Goal: Task Accomplishment & Management: Complete application form

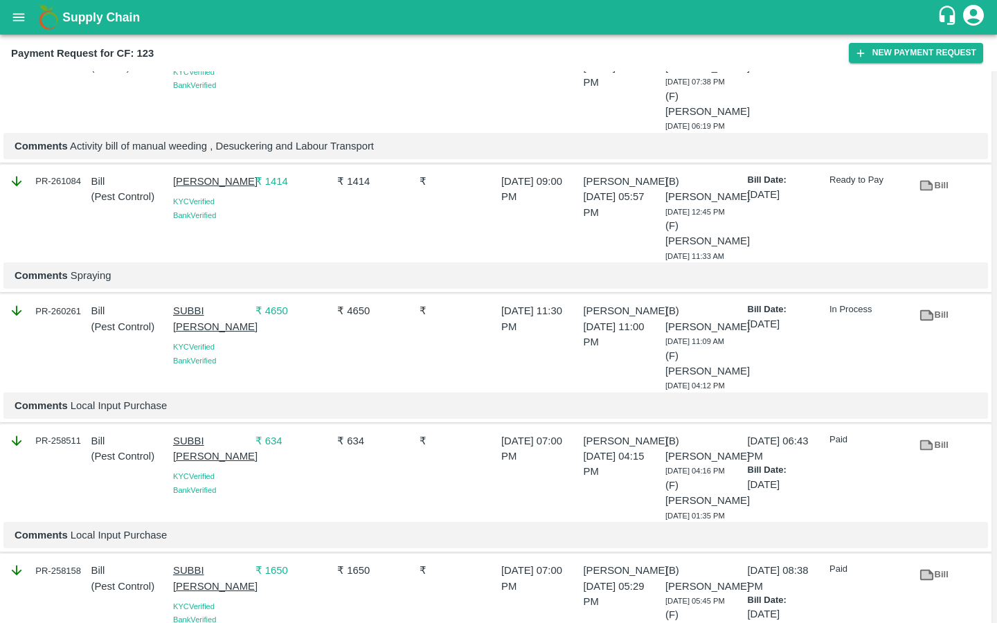
scroll to position [285, 0]
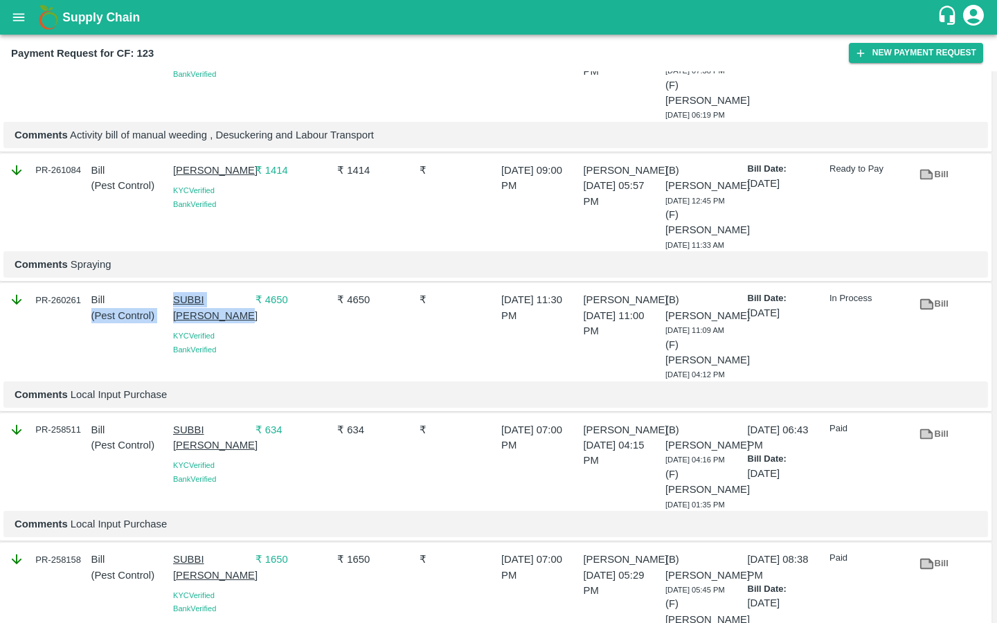
drag, startPoint x: 403, startPoint y: 0, endPoint x: 217, endPoint y: 305, distance: 357.8
click at [217, 305] on div "PR-260261 Bill ( Pest Control ) SUBBI REDDY CHAGAM KYC Verified Bank Verified ₹…" at bounding box center [496, 347] width 992 height 128
drag, startPoint x: 217, startPoint y: 305, endPoint x: 118, endPoint y: 348, distance: 107.7
click at [118, 348] on div "Bill ( Pest Control )" at bounding box center [127, 334] width 82 height 94
drag, startPoint x: 118, startPoint y: 348, endPoint x: 229, endPoint y: 310, distance: 117.2
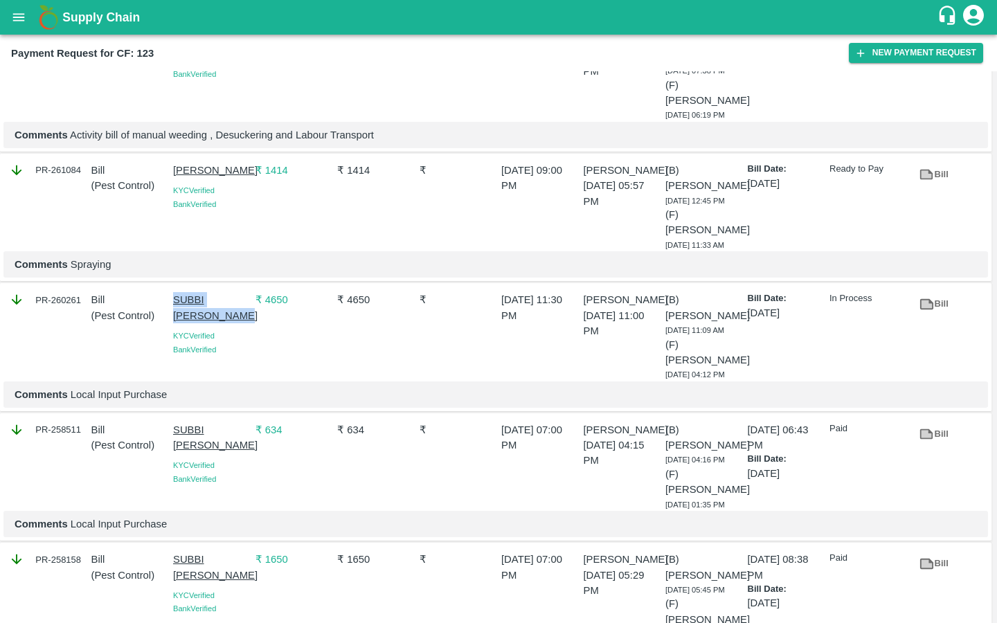
click at [229, 310] on div "SUBBI REDDY CHAGAM KYC Verified Bank Verified" at bounding box center [209, 334] width 82 height 94
copy p "SUBBI REDDY CHAGAM"
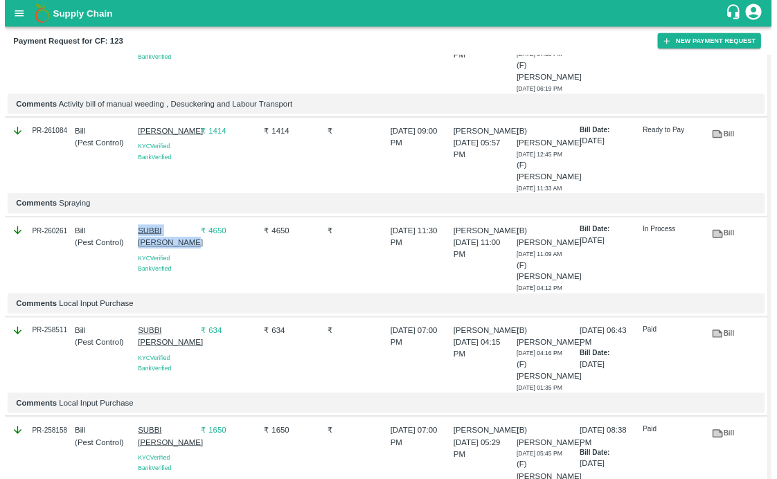
scroll to position [0, 0]
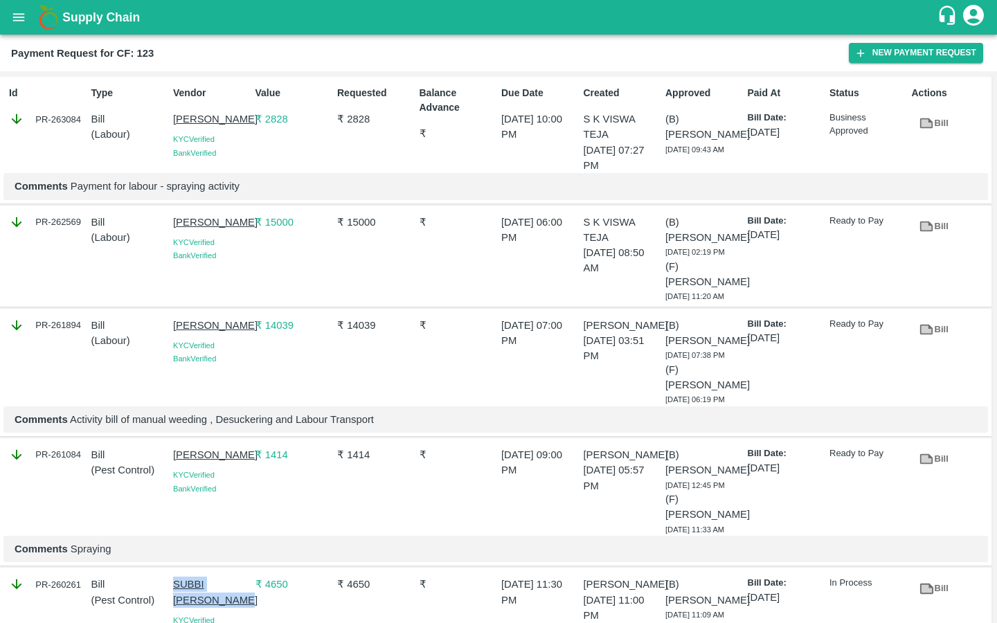
click at [877, 55] on button "New Payment Request" at bounding box center [916, 53] width 134 height 20
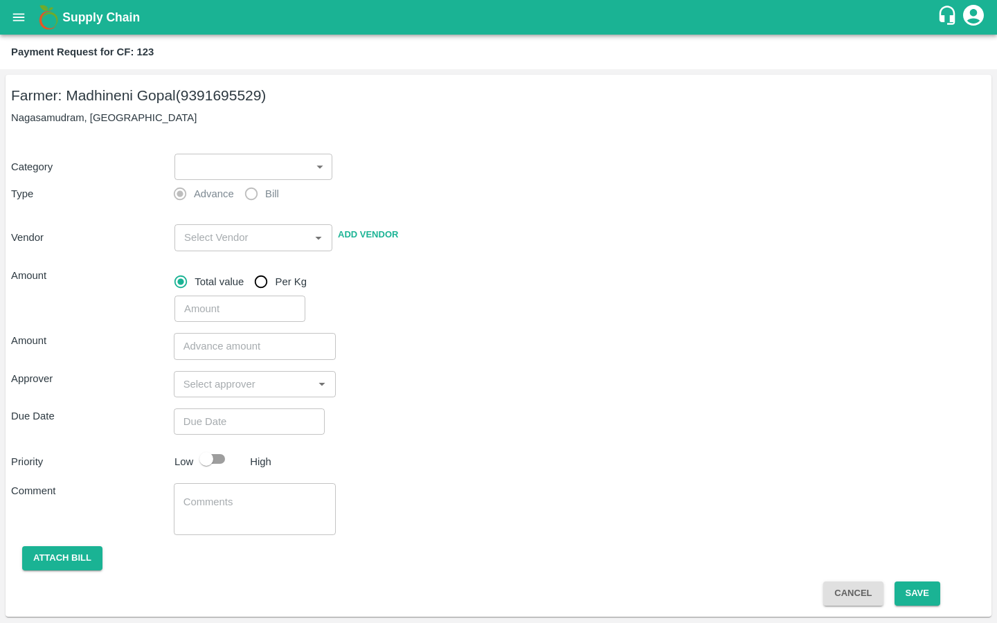
click at [267, 158] on body "Supply Chain Payment Request for CF: 123 Farmer: Madhineni Gopal (9391695529) N…" at bounding box center [498, 311] width 997 height 623
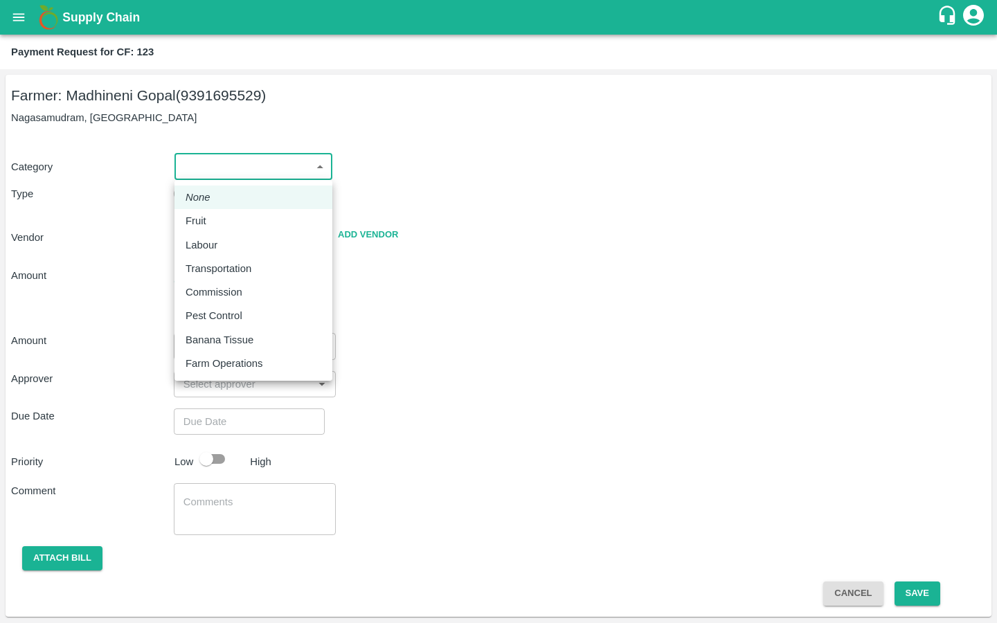
click at [231, 310] on p "Pest Control" at bounding box center [214, 315] width 57 height 15
type input "21"
radio input "false"
radio input "true"
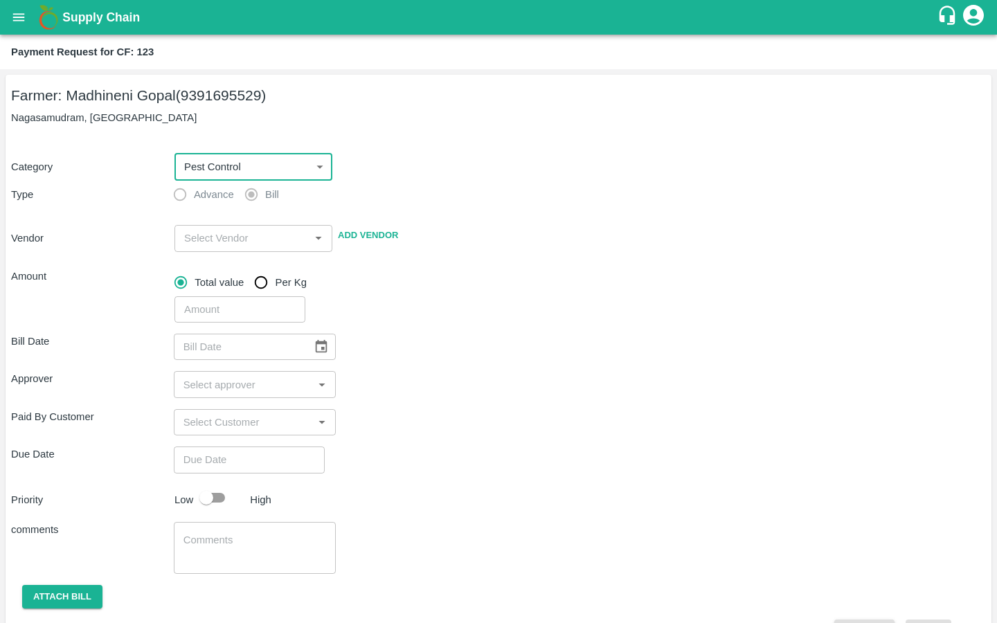
click at [221, 232] on input "input" at bounding box center [242, 238] width 127 height 18
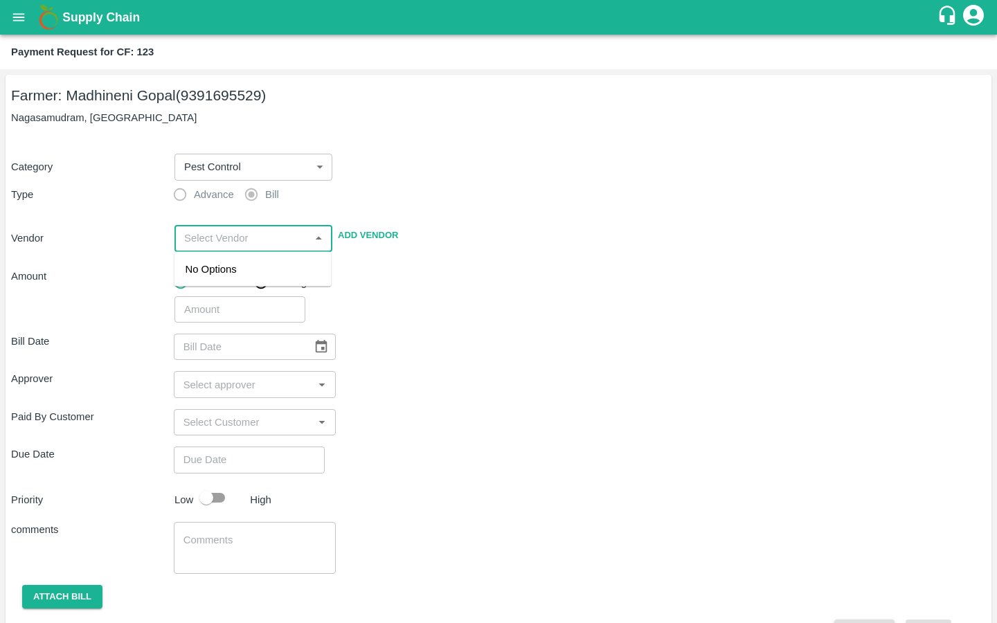
paste input "SUBBI REDDY CHAGAM"
click at [198, 281] on div "SUBBI REDDY CHAGAM - 9490181378(Supplier, Service Provider)" at bounding box center [253, 285] width 135 height 46
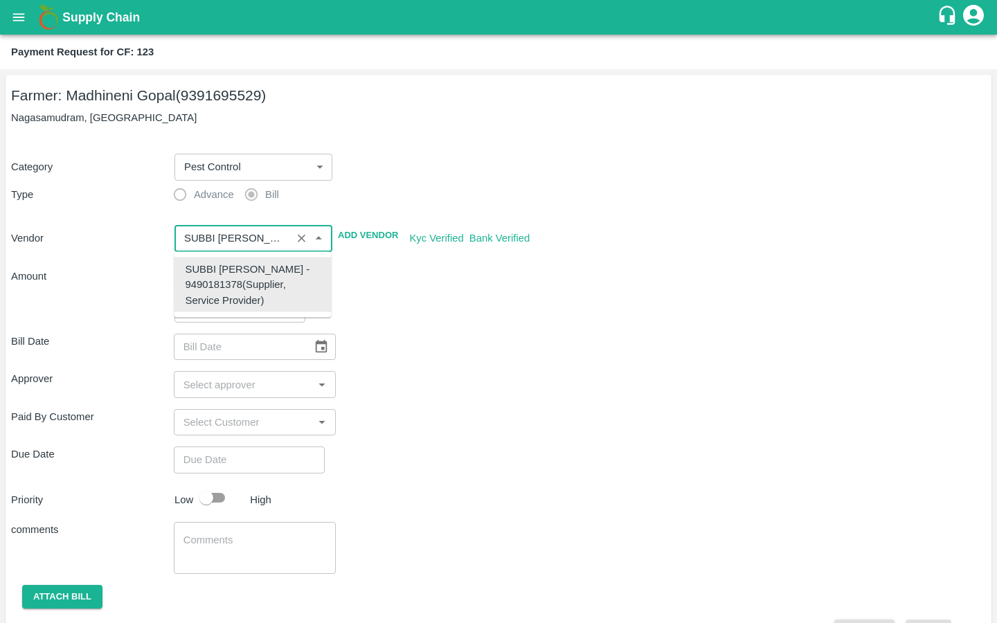
type input "SUBBI REDDY CHAGAM - 9490181378(Supplier, Service Provider)"
click at [454, 333] on div "Bill Date ​ Approver ​ Paid By Customer ​ Due Date ​ Priority Low High comments…" at bounding box center [498, 483] width 975 height 321
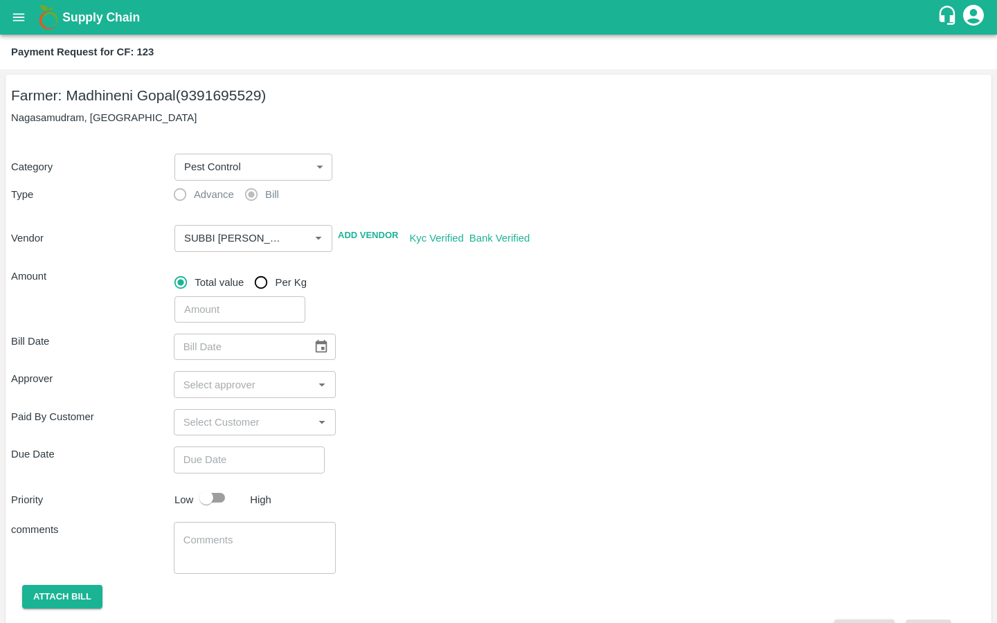
click at [245, 305] on input "number" at bounding box center [240, 309] width 131 height 26
type input "7840"
click at [460, 364] on div "Bill Date ​ Approver ​ Paid By Customer ​ Due Date ​ Priority Low High comments…" at bounding box center [498, 483] width 975 height 321
click at [316, 344] on icon "Choose date" at bounding box center [322, 346] width 12 height 13
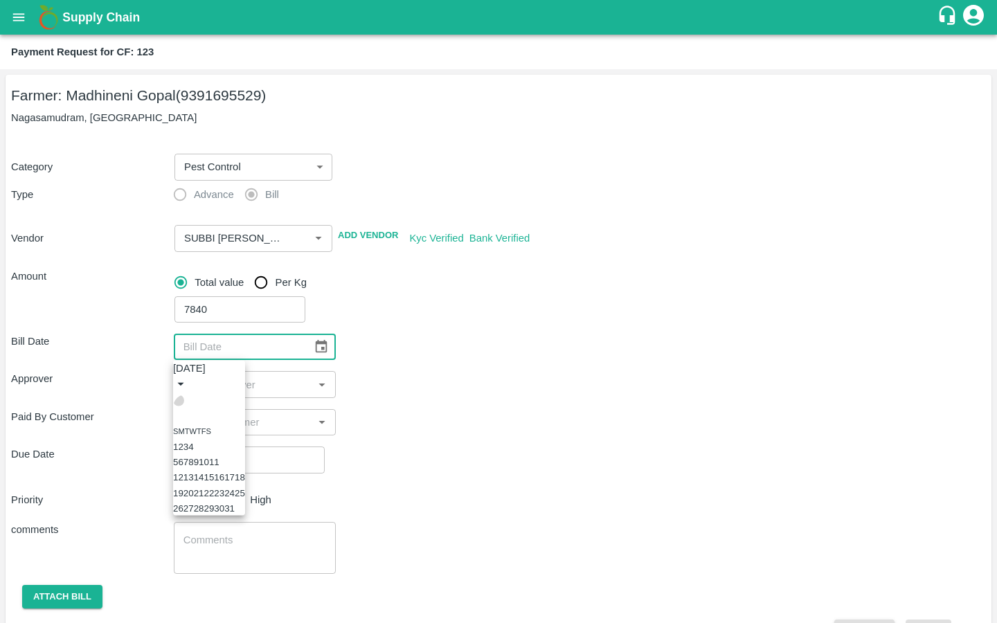
click at [179, 400] on icon "Previous month" at bounding box center [179, 400] width 0 height 0
click at [204, 498] on button "23" at bounding box center [199, 493] width 10 height 10
type input "23/09/2025"
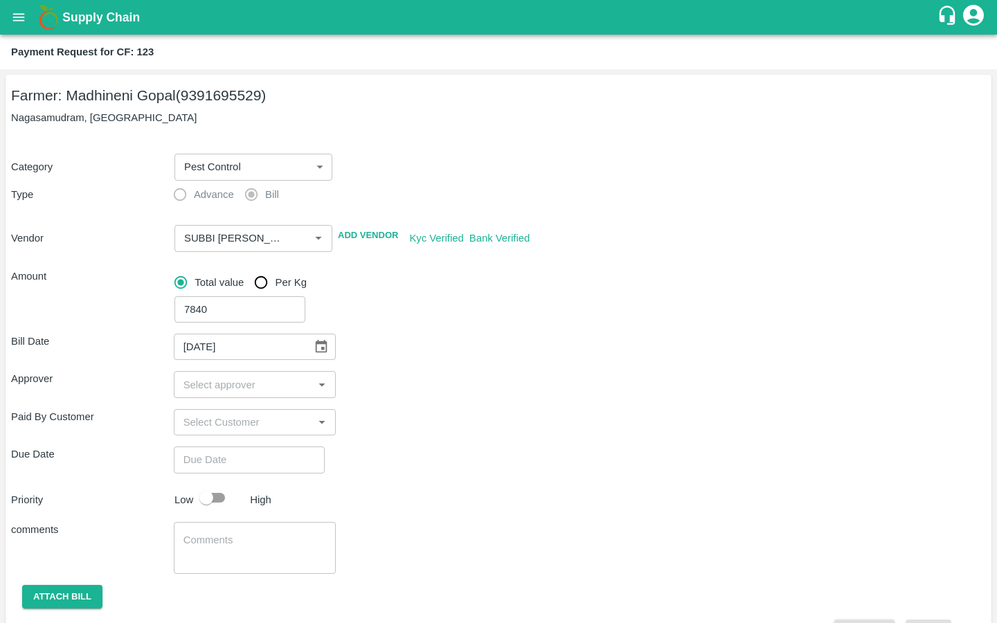
click at [254, 389] on input "input" at bounding box center [244, 384] width 132 height 18
type input "kira"
click at [202, 422] on input "checkbox" at bounding box center [198, 422] width 28 height 28
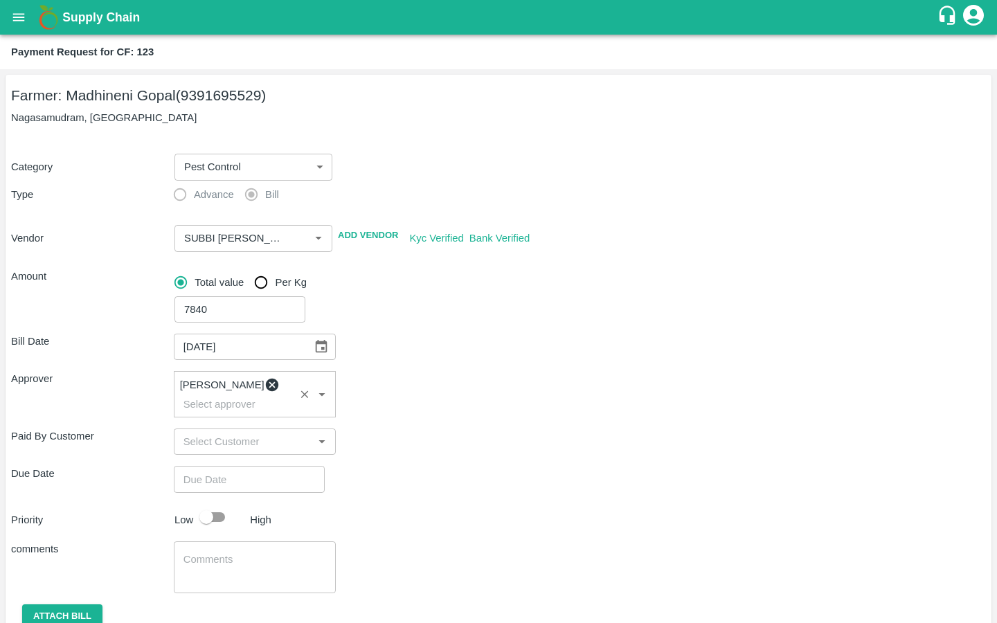
click at [437, 433] on div "Paid By Customer ​" at bounding box center [498, 442] width 975 height 26
type input "DD/MM/YYYY hh:mm aa"
click at [232, 472] on input "DD/MM/YYYY hh:mm aa" at bounding box center [244, 479] width 141 height 26
click at [10, 213] on button "6" at bounding box center [7, 207] width 5 height 10
click at [73, 86] on span "PM" at bounding box center [67, 78] width 14 height 16
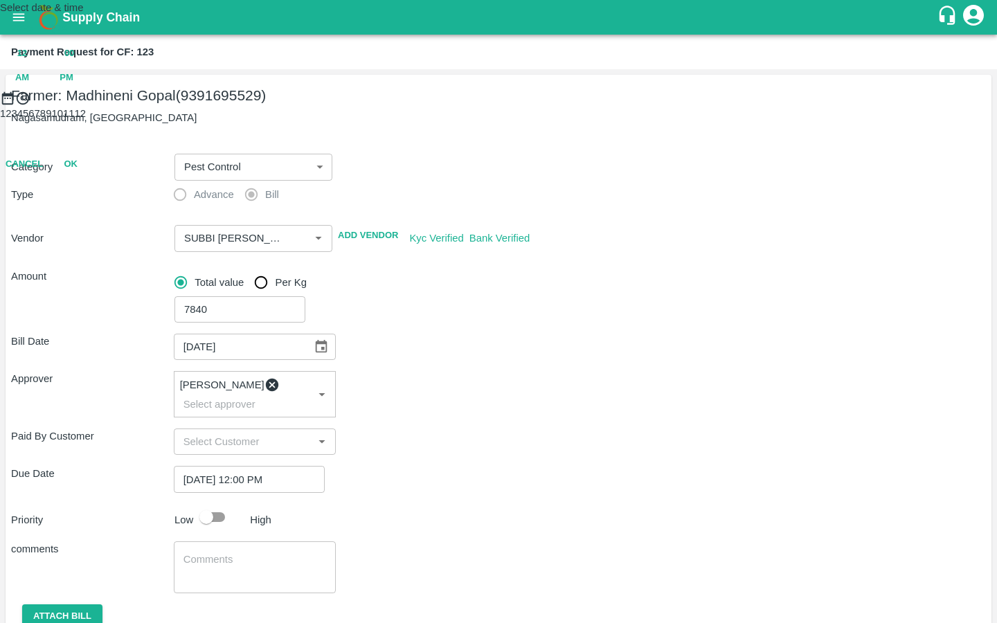
click at [470, 106] on div at bounding box center [498, 106] width 997 height 0
type input "06/10/2025 11:00 PM"
click at [73, 86] on span "PM" at bounding box center [67, 78] width 14 height 16
click at [93, 238] on button "OK" at bounding box center [70, 225] width 44 height 24
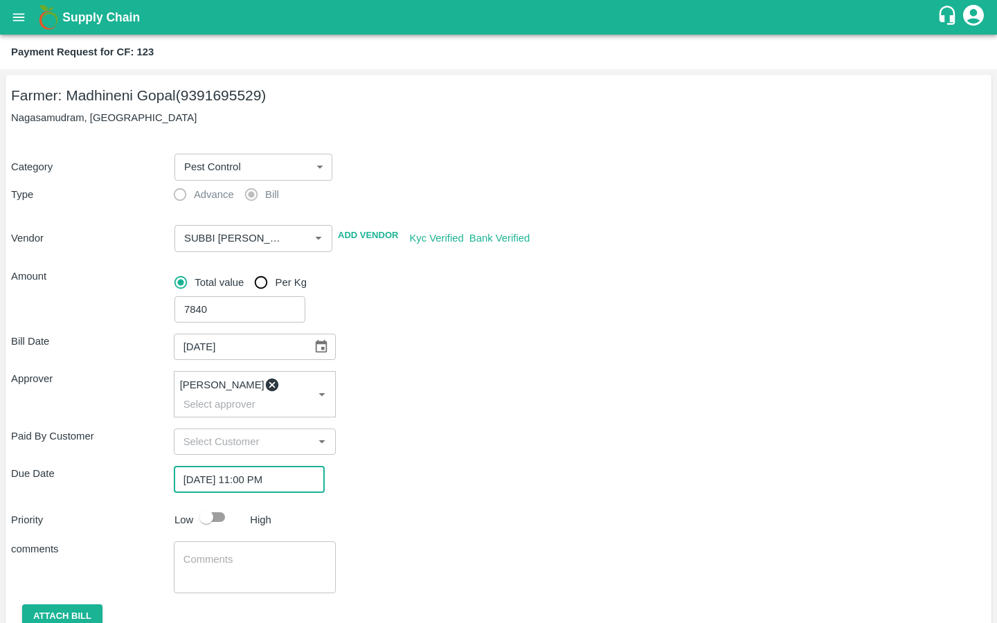
click at [359, 471] on div "Due Date 06/10/2025 11:00 PM ​" at bounding box center [498, 479] width 975 height 26
click at [215, 504] on input "checkbox" at bounding box center [206, 517] width 79 height 26
checkbox input "true"
click at [263, 553] on textarea at bounding box center [255, 567] width 143 height 29
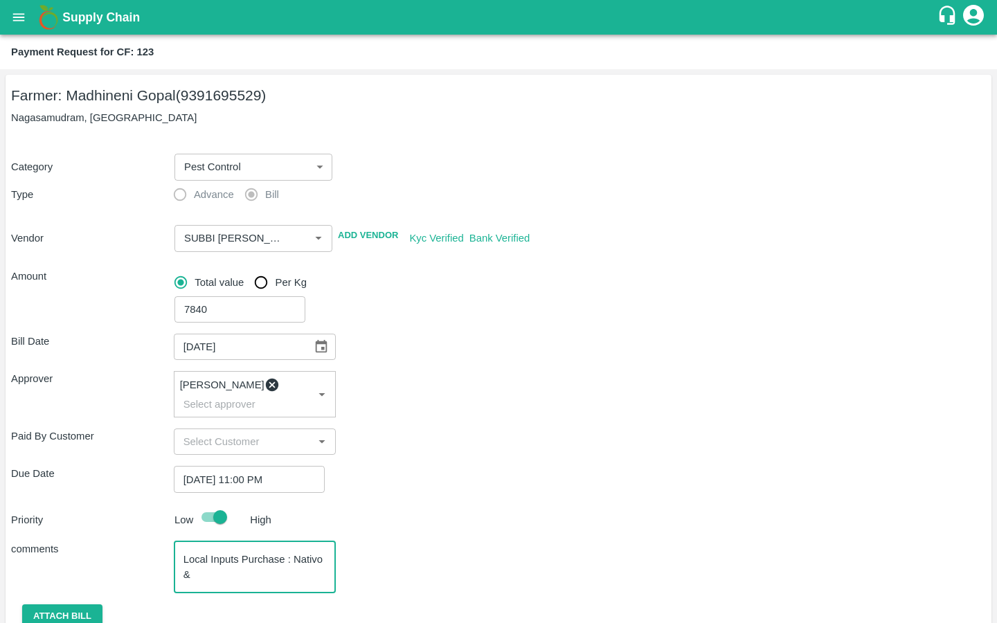
paste textarea "Gramoxone"
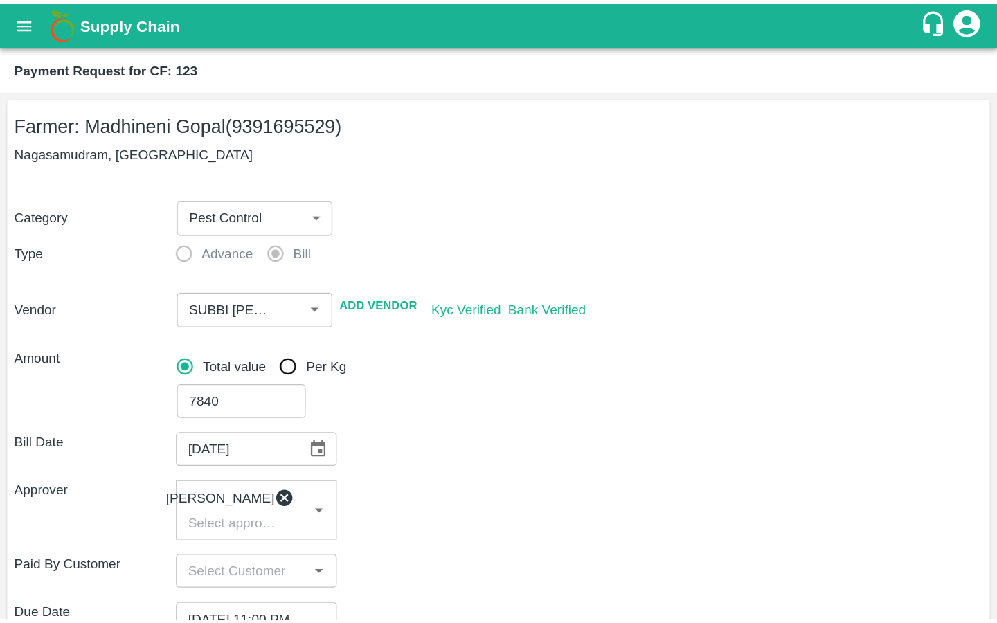
scroll to position [232, 0]
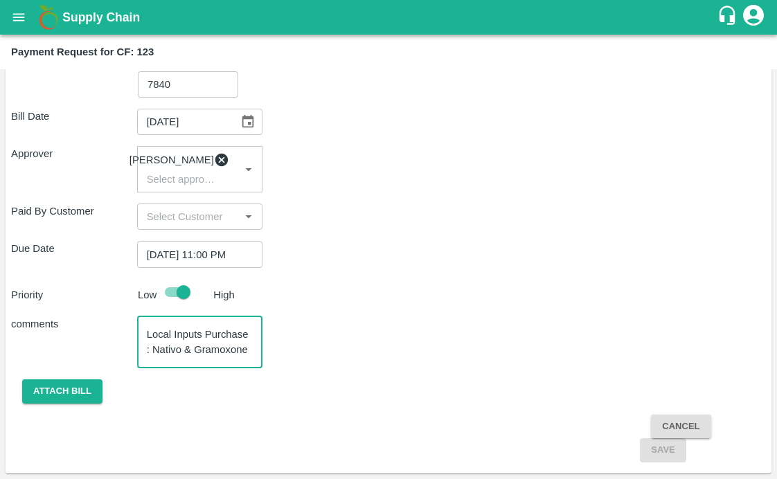
type textarea "Local Inputs Purchase : Nativo & Gramoxone"
click at [63, 390] on button "Attach bill" at bounding box center [62, 392] width 80 height 24
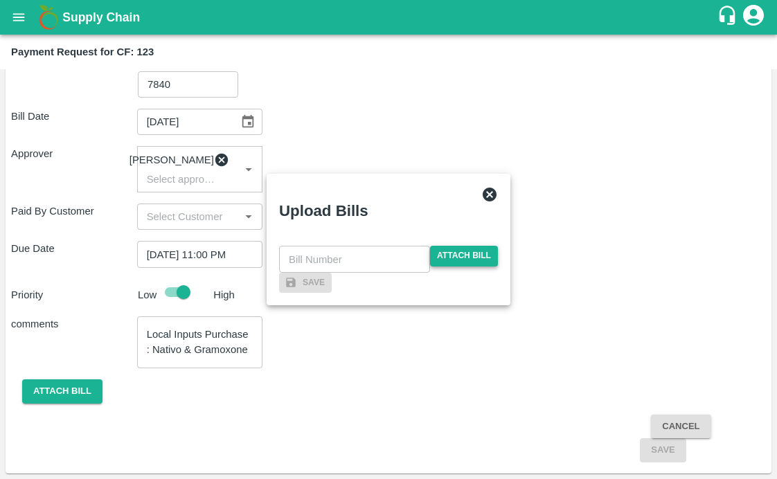
click at [465, 246] on span "Attach bill" at bounding box center [464, 256] width 68 height 20
click at [0, 0] on input "Attach bill" at bounding box center [0, 0] width 0 height 0
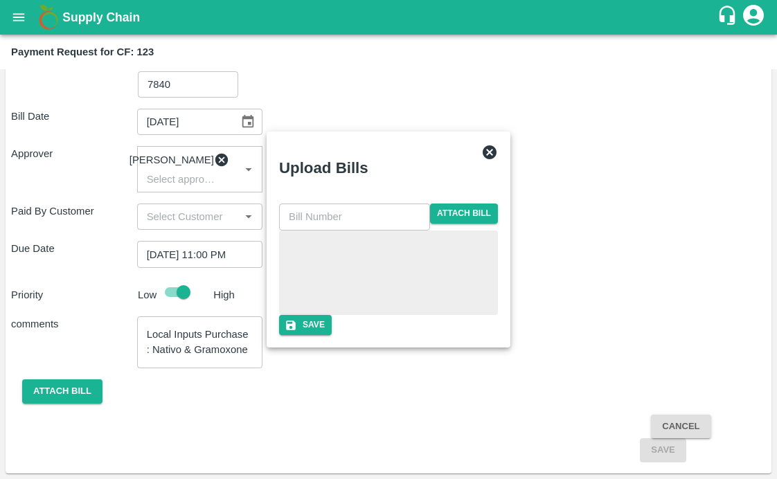
click at [315, 204] on input "text" at bounding box center [354, 217] width 151 height 26
type input "55"
click at [419, 204] on div "55 ​ Attach bill" at bounding box center [388, 260] width 219 height 112
click at [332, 335] on button "Save" at bounding box center [305, 325] width 53 height 20
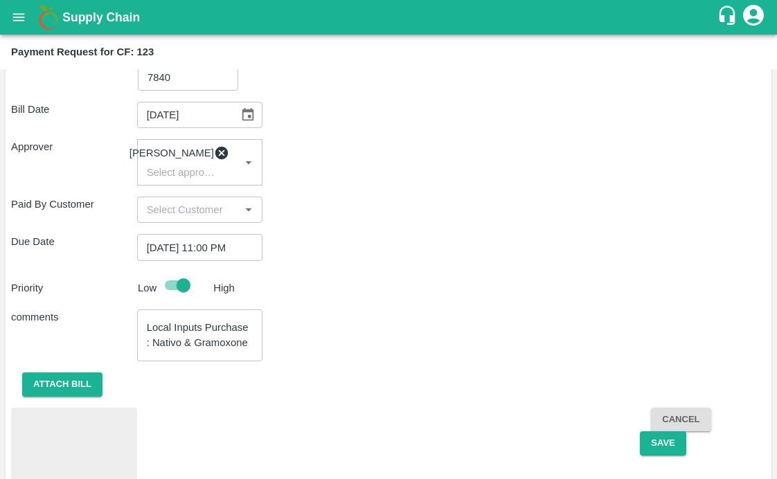
scroll to position [119, 0]
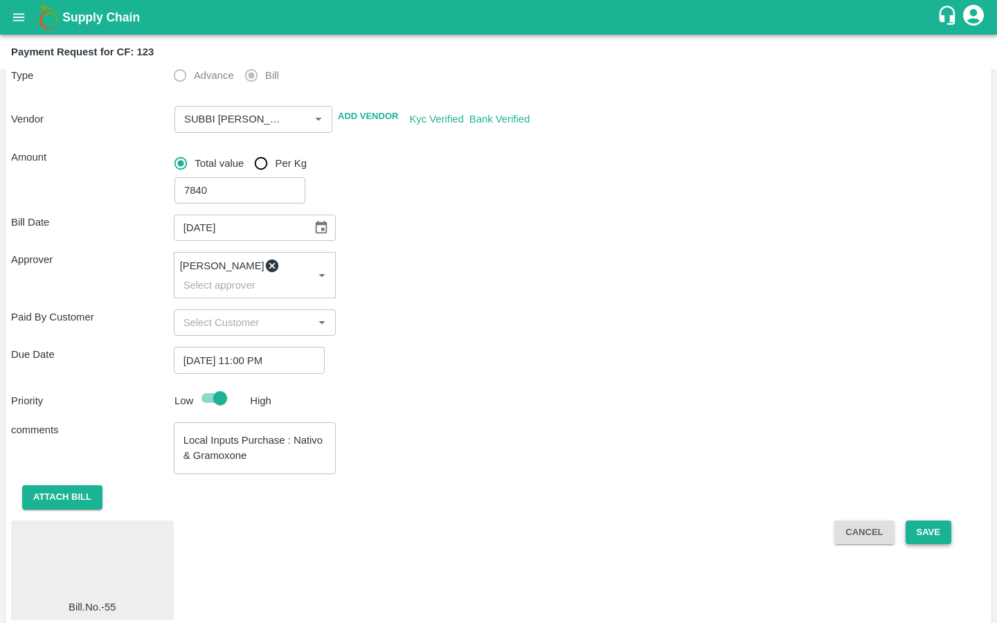
click at [918, 521] on button "Save" at bounding box center [929, 533] width 46 height 24
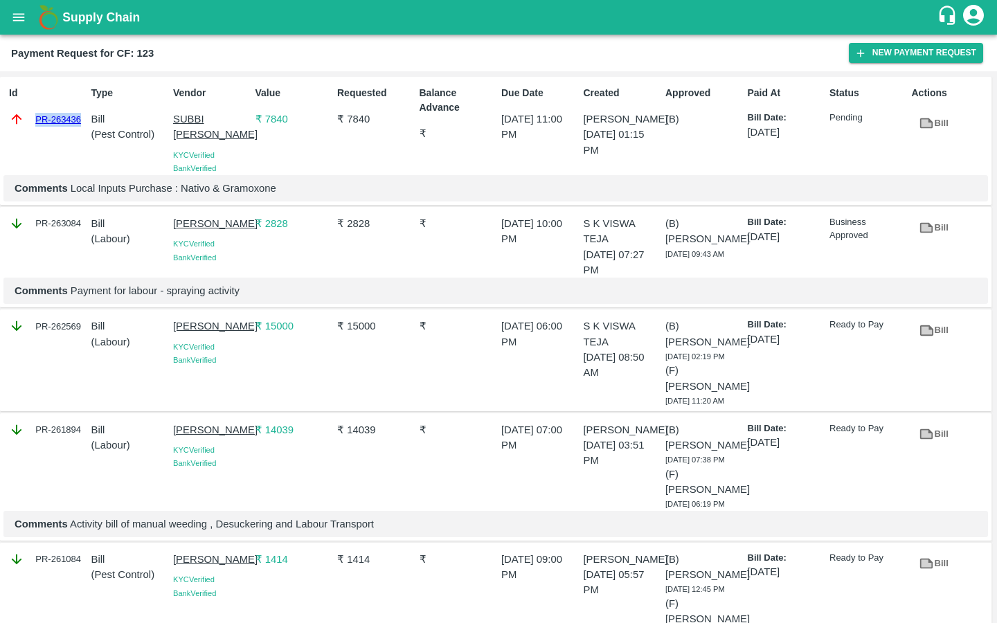
drag, startPoint x: 32, startPoint y: 121, endPoint x: 82, endPoint y: 122, distance: 49.9
click at [82, 122] on div "PR-263436" at bounding box center [47, 119] width 77 height 15
copy link "PR-263436"
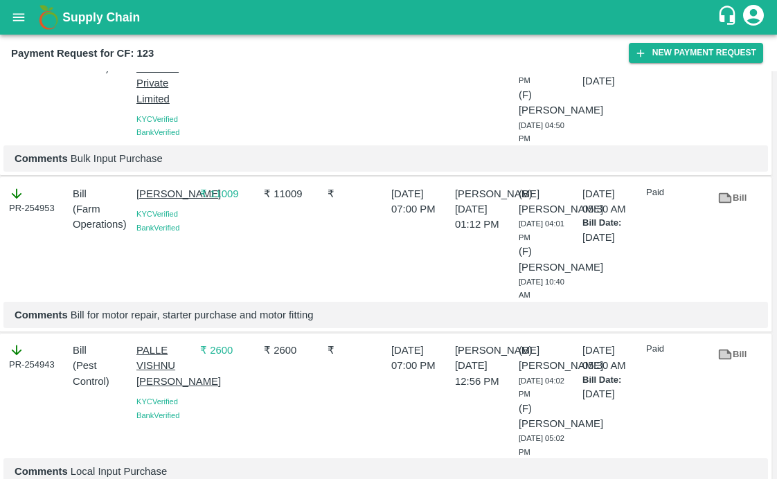
scroll to position [2498, 0]
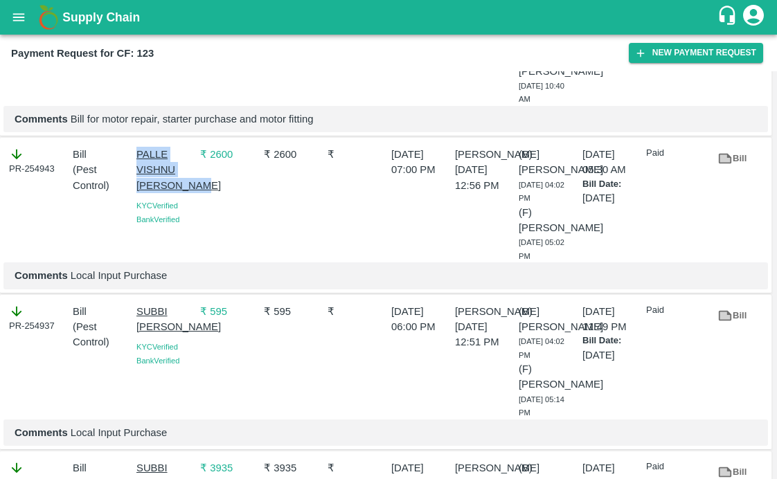
drag, startPoint x: 133, startPoint y: 220, endPoint x: 180, endPoint y: 270, distance: 69.1
click at [180, 263] on div "PALLE VISHNU MOHAN REDDY KYC Verified Bank Verified" at bounding box center [163, 201] width 64 height 121
copy p "PALLE VISHNU MOHAN REDDY"
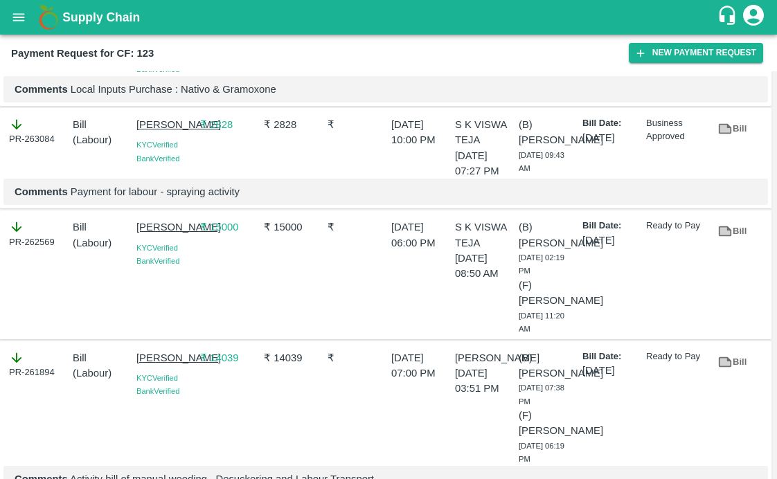
scroll to position [0, 0]
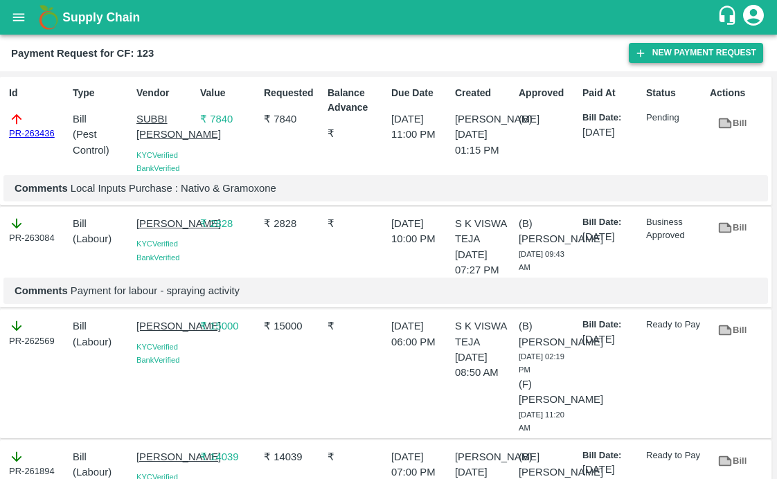
click at [645, 57] on icon "button" at bounding box center [640, 53] width 12 height 12
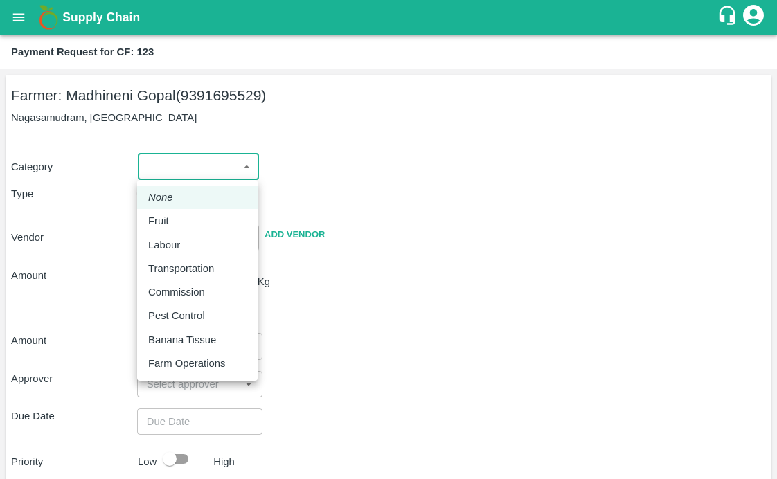
click at [193, 155] on body "Supply Chain Payment Request for CF: 123 Farmer: Madhineni Gopal (9391695529) N…" at bounding box center [388, 239] width 777 height 479
click at [161, 315] on p "Pest Control" at bounding box center [176, 315] width 57 height 15
type input "21"
radio input "false"
radio input "true"
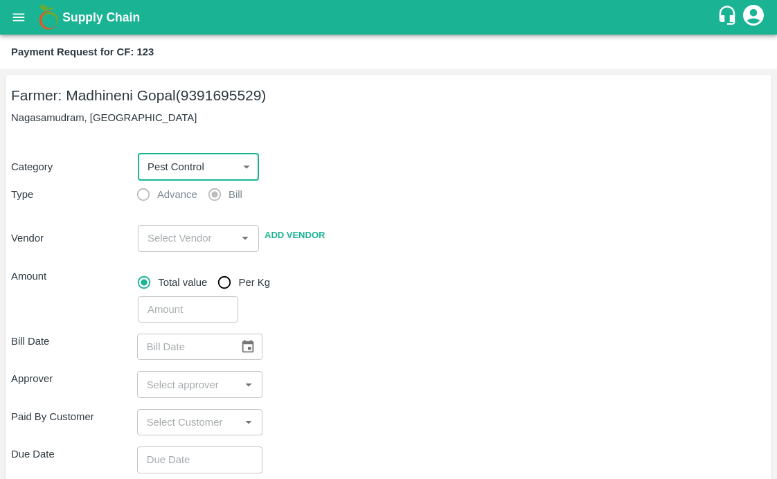
click at [167, 245] on input "input" at bounding box center [187, 238] width 90 height 18
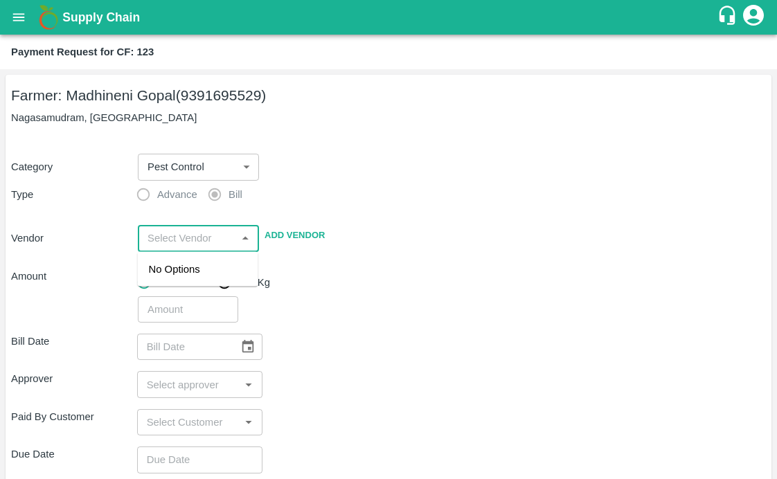
paste input "PALLE VISHNU MOHAN REDDY"
click at [179, 282] on div "PALLE VISHNU MOHAN REDDY - 8341774777(Supplier)" at bounding box center [200, 285] width 102 height 46
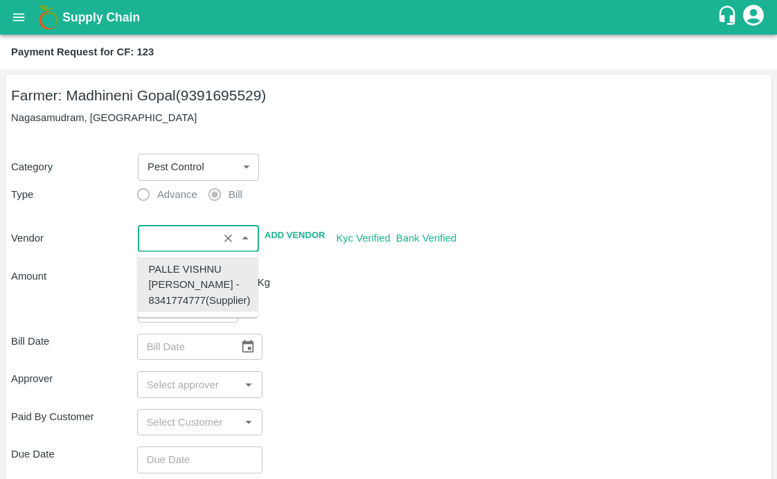
type input "PALLE VISHNU MOHAN REDDY - 8341774777(Supplier)"
click at [410, 312] on div "​" at bounding box center [449, 307] width 634 height 32
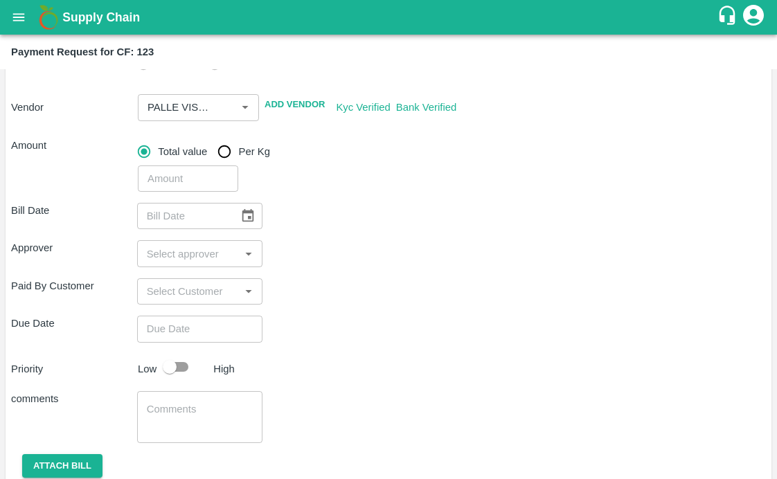
scroll to position [170, 0]
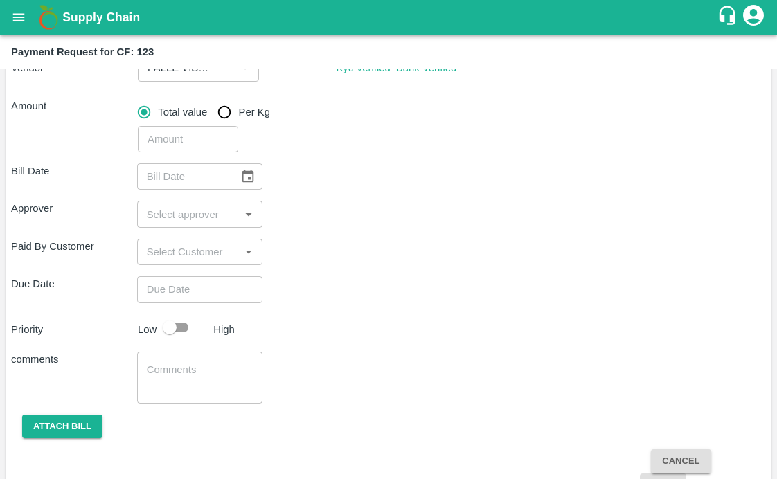
click at [197, 136] on input "number" at bounding box center [188, 139] width 100 height 26
type input "1350"
click at [373, 209] on div "Approver ​" at bounding box center [388, 214] width 755 height 26
click at [248, 163] on button "Choose date" at bounding box center [248, 176] width 26 height 26
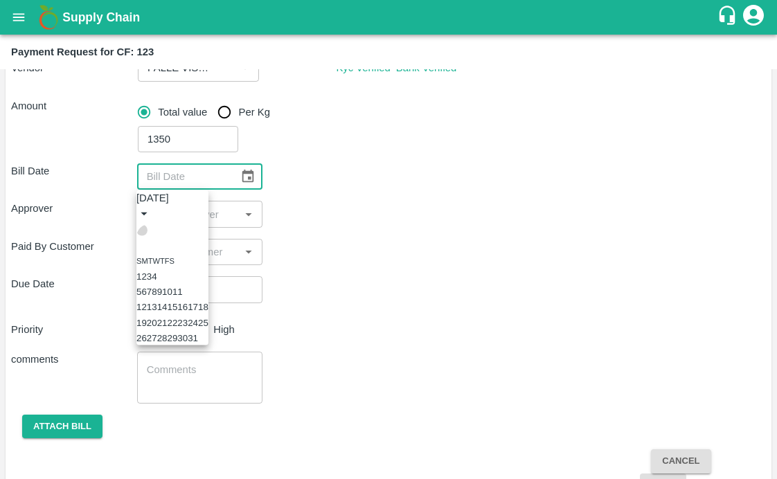
click at [142, 230] on icon "Previous month" at bounding box center [142, 230] width 0 height 0
click at [168, 328] on button "23" at bounding box center [162, 322] width 10 height 10
type input "23/09/2025"
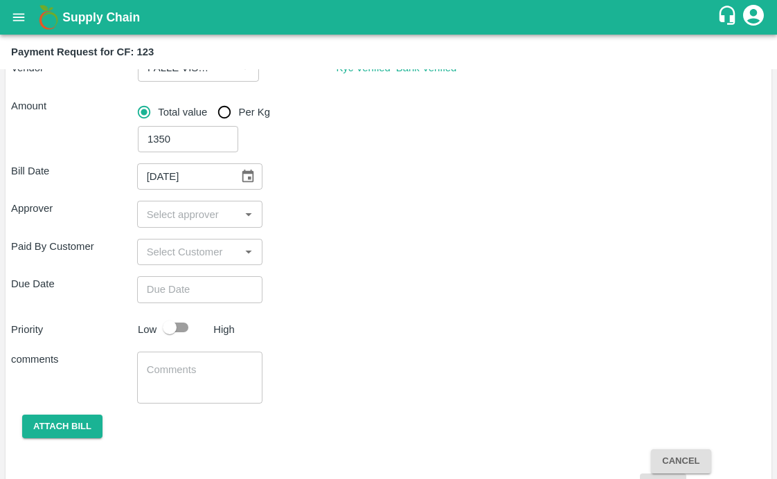
click at [191, 208] on input "input" at bounding box center [188, 214] width 95 height 18
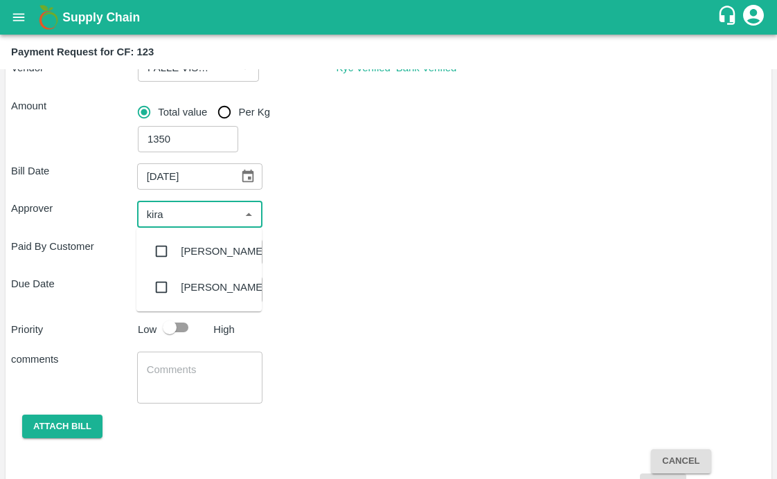
type input "kiran"
click at [163, 247] on input "checkbox" at bounding box center [162, 252] width 28 height 28
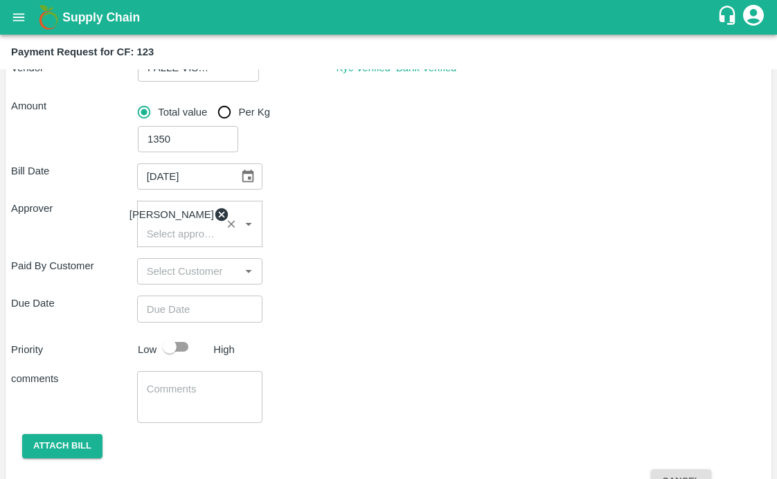
click at [324, 296] on div "Bill Date 23/09/2025 ​ Approver Kiran Naik ​ Paid By Customer ​ Due Date ​ Prio…" at bounding box center [388, 334] width 755 height 365
type input "DD/MM/YYYY hh:mm aa"
click at [231, 304] on input "DD/MM/YYYY hh:mm aa" at bounding box center [195, 309] width 116 height 26
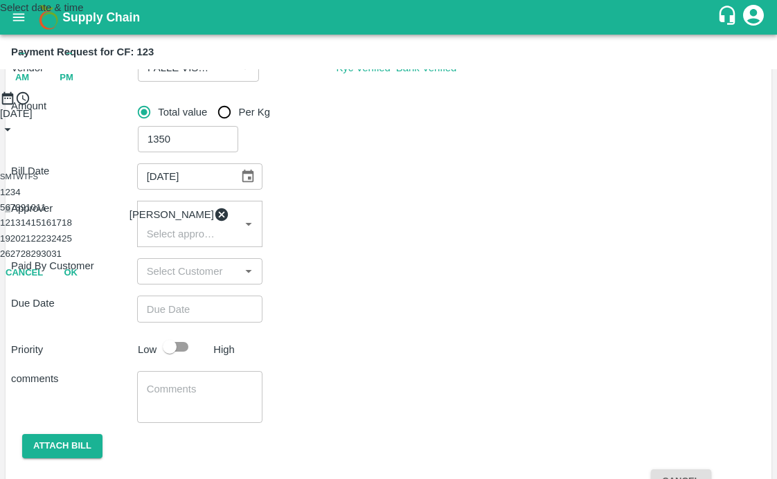
click at [10, 213] on button "6" at bounding box center [7, 207] width 5 height 10
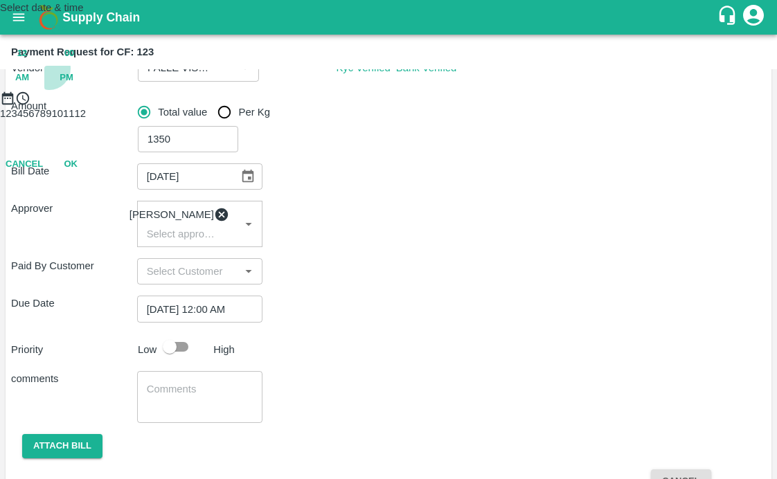
click at [73, 86] on span "PM" at bounding box center [67, 78] width 14 height 16
type input "06/10/2025 11:00 PM"
click at [366, 106] on div at bounding box center [388, 106] width 777 height 0
click at [93, 238] on button "OK" at bounding box center [70, 225] width 44 height 24
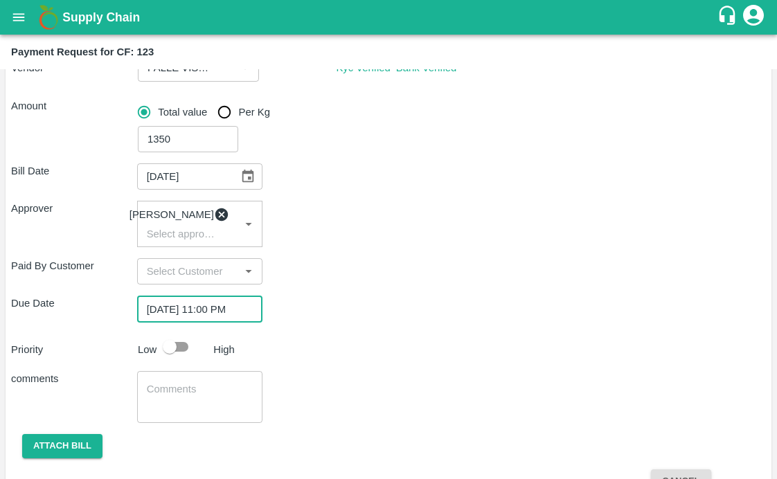
click at [171, 354] on input "checkbox" at bounding box center [169, 347] width 79 height 26
checkbox input "true"
click at [197, 398] on textarea at bounding box center [200, 396] width 107 height 29
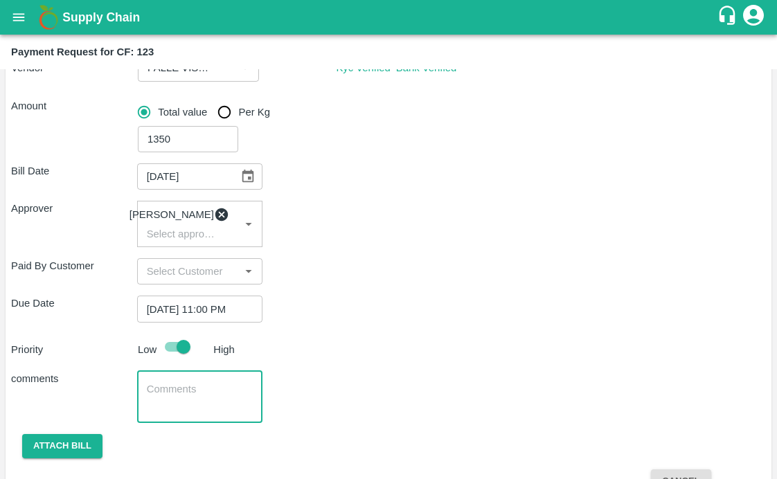
type textarea "I"
type textarea "Local Input Purchase : Fronex"
click at [336, 315] on div "Due Date 06/10/2025 11:00 PM ​" at bounding box center [388, 309] width 755 height 26
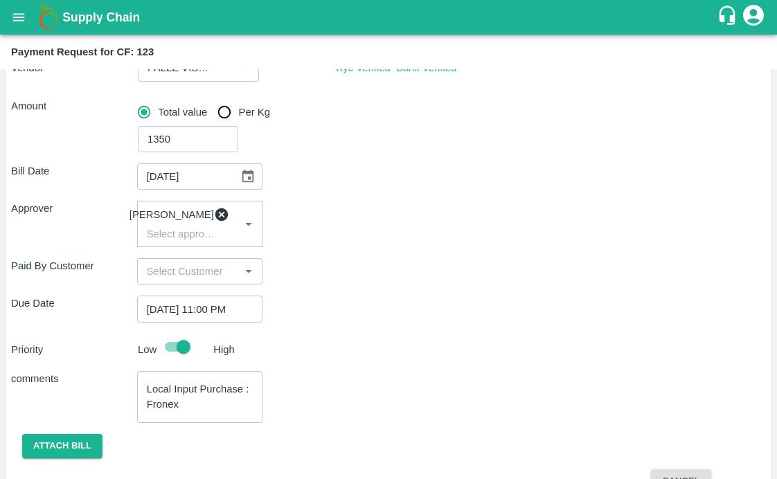
scroll to position [232, 0]
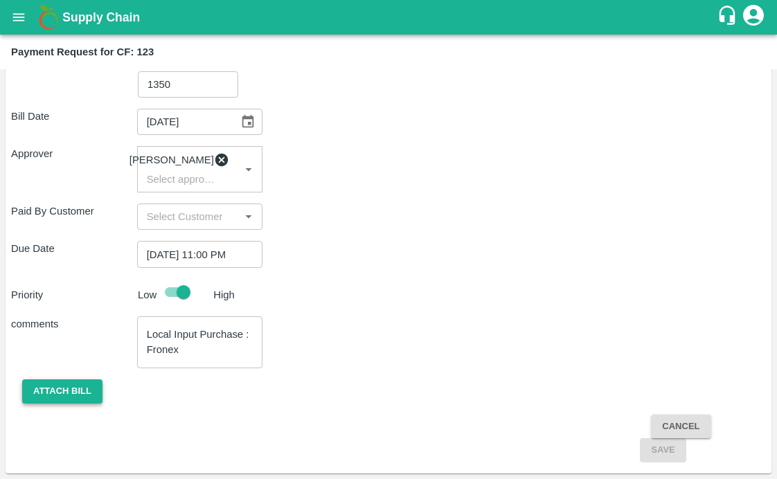
click at [62, 393] on button "Attach bill" at bounding box center [62, 392] width 80 height 24
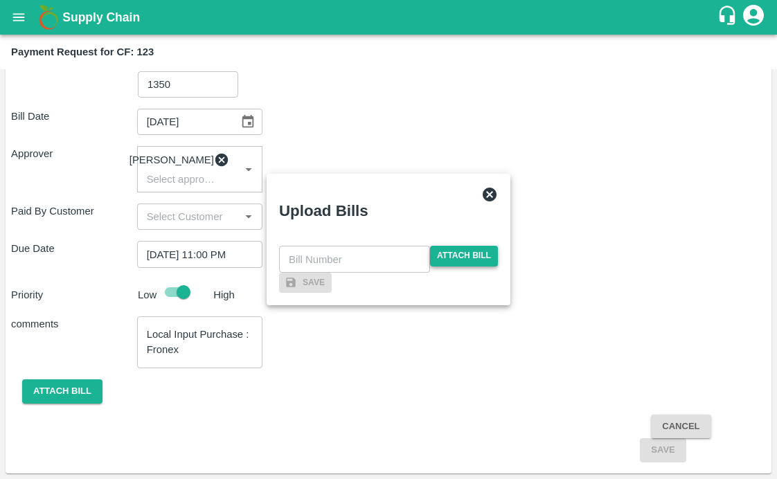
click at [474, 246] on span "Attach bill" at bounding box center [464, 256] width 68 height 20
click at [0, 0] on input "Attach bill" at bounding box center [0, 0] width 0 height 0
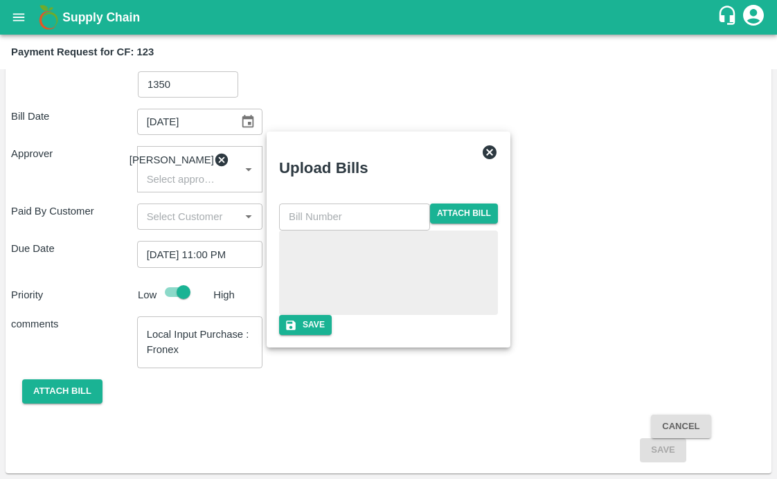
click at [299, 204] on input "text" at bounding box center [354, 217] width 151 height 26
type input "458"
click at [308, 335] on div "458 ​ Attach bill Save" at bounding box center [388, 270] width 219 height 132
click at [332, 332] on button "Save" at bounding box center [305, 325] width 53 height 20
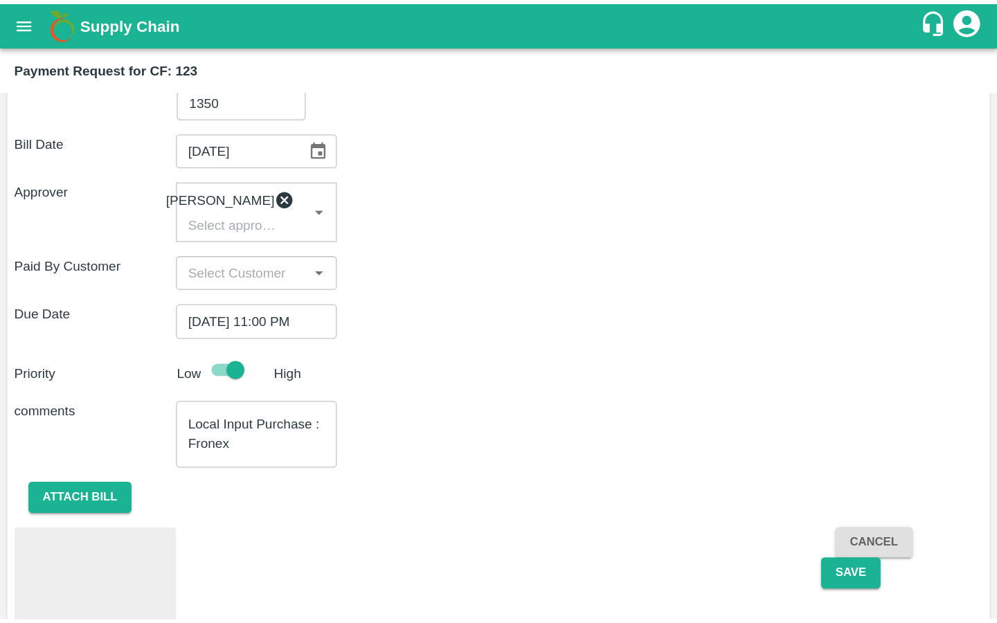
scroll to position [281, 0]
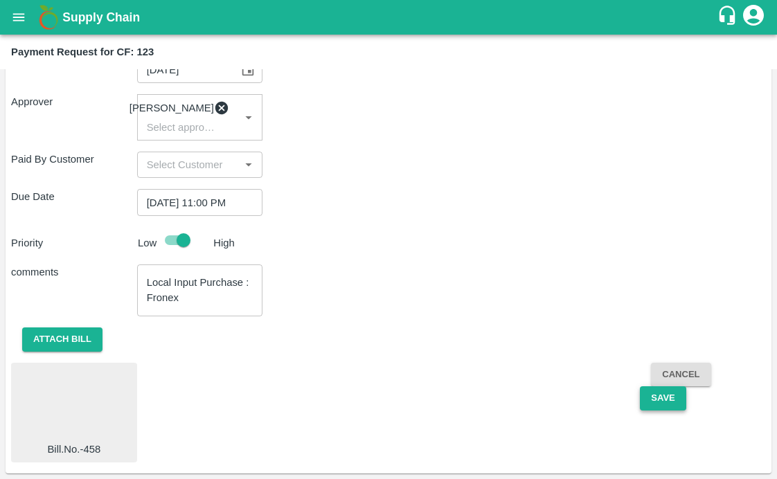
click at [640, 400] on button "Save" at bounding box center [663, 398] width 46 height 24
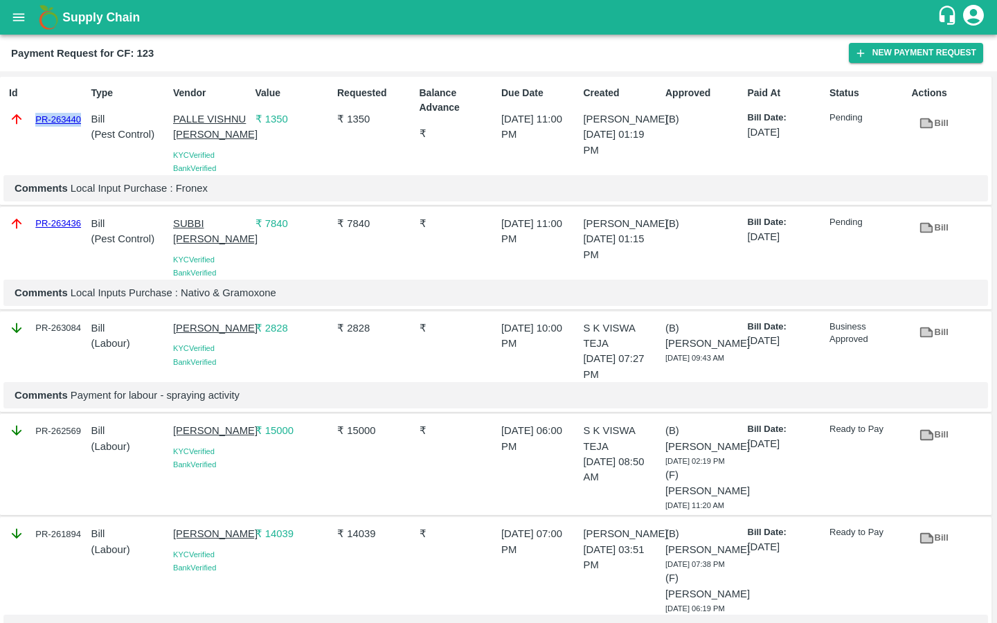
drag, startPoint x: 29, startPoint y: 119, endPoint x: 81, endPoint y: 119, distance: 51.9
click at [81, 119] on div "PR-263440" at bounding box center [47, 119] width 77 height 15
copy link "PR-263440"
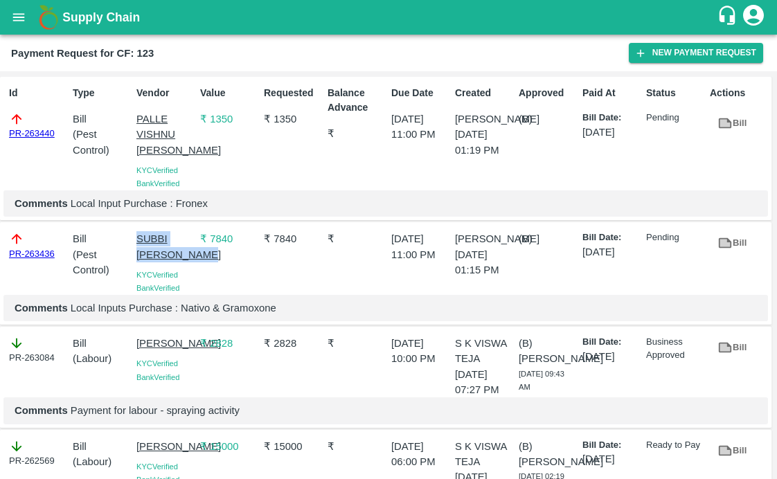
drag, startPoint x: 132, startPoint y: 256, endPoint x: 181, endPoint y: 290, distance: 59.8
click at [181, 290] on div "SUBBI REDDY CHAGAM KYC Verified Bank Verified" at bounding box center [163, 260] width 64 height 69
copy p "SUBBI REDDY CHAGAM"
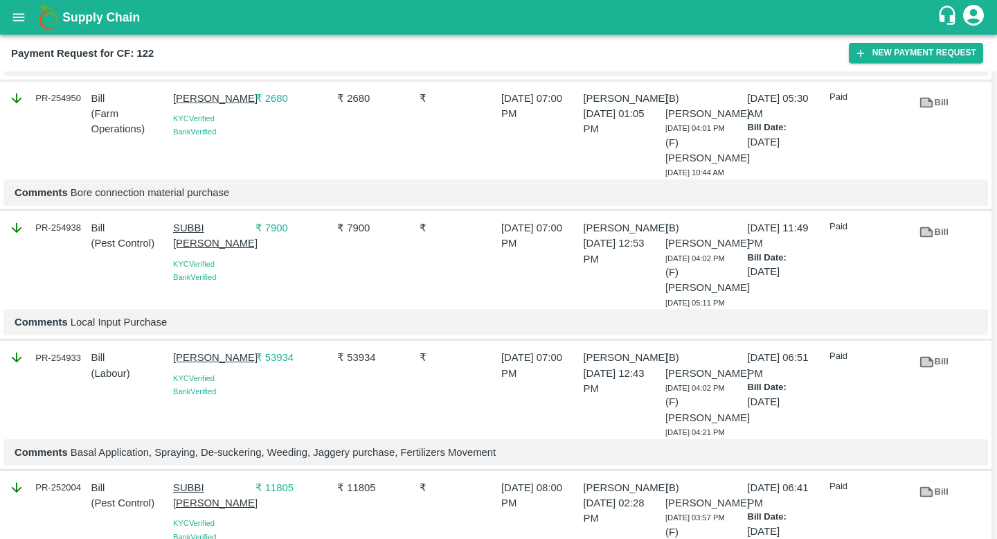
scroll to position [1513, 0]
